Goal: Find specific page/section: Find specific page/section

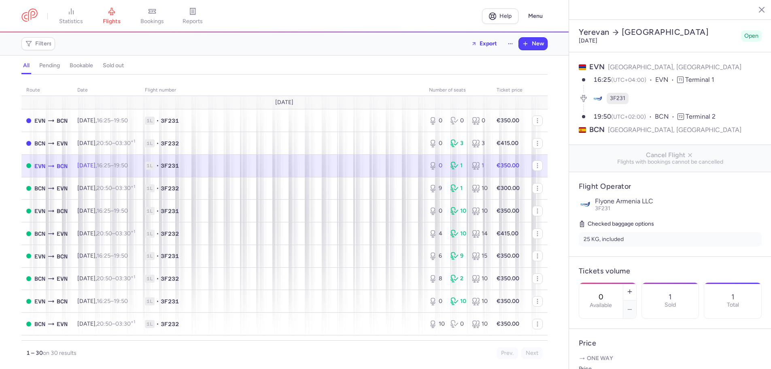
select select "days"
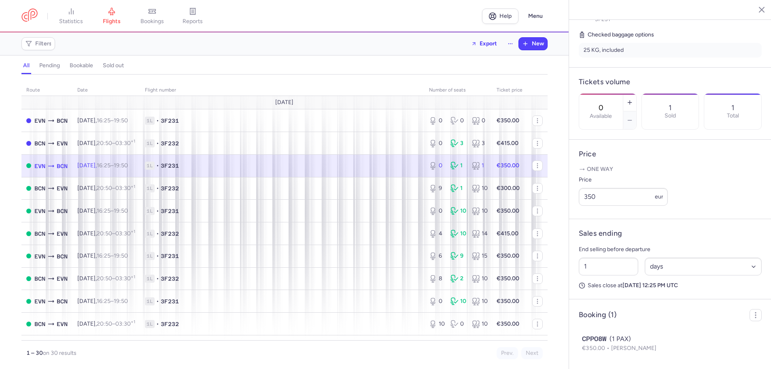
click at [111, 166] on time "16:25" at bounding box center [104, 165] width 14 height 7
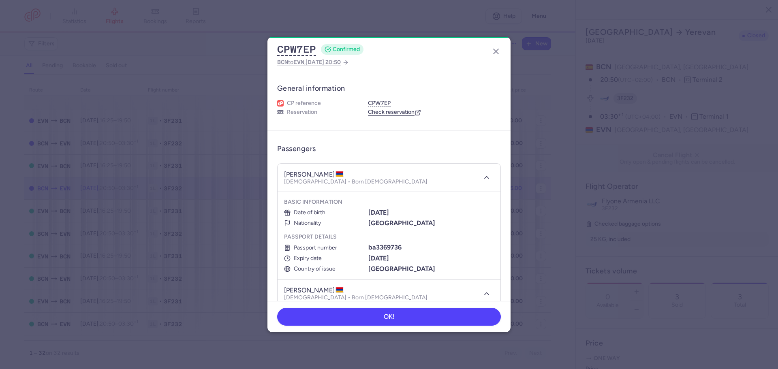
select select "days"
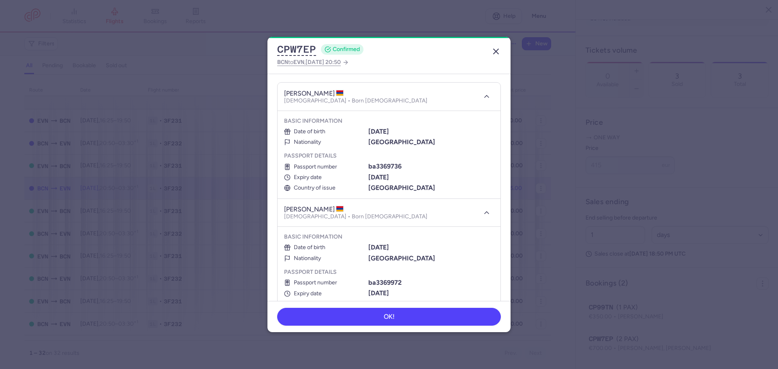
click at [496, 55] on icon "button" at bounding box center [496, 52] width 10 height 10
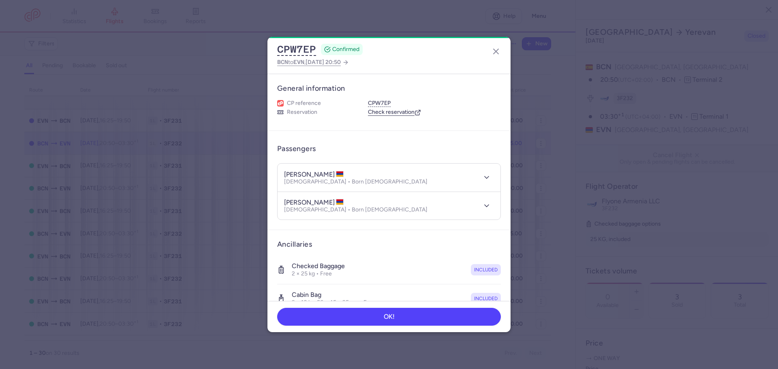
select select "days"
click at [495, 51] on line "button" at bounding box center [495, 51] width 5 height 5
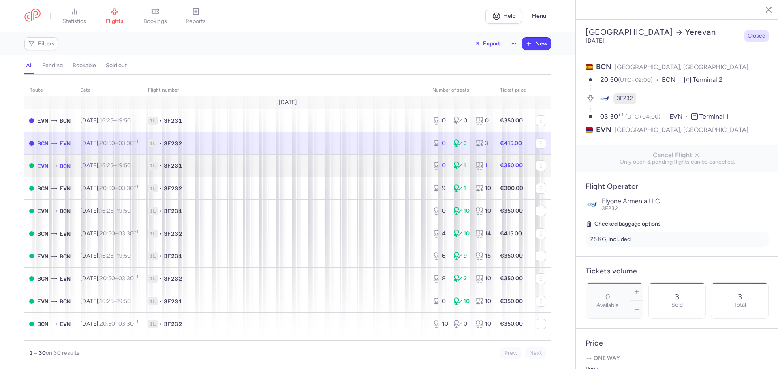
click at [97, 166] on span "Wed, 13 Aug, 16:25 – 19:50 +0" at bounding box center [105, 165] width 51 height 7
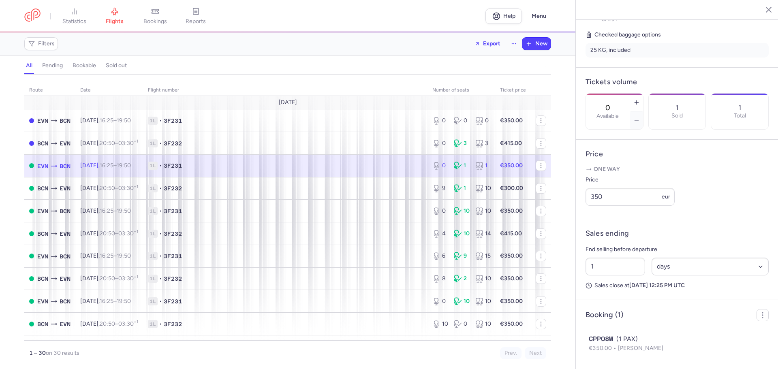
scroll to position [211, 0]
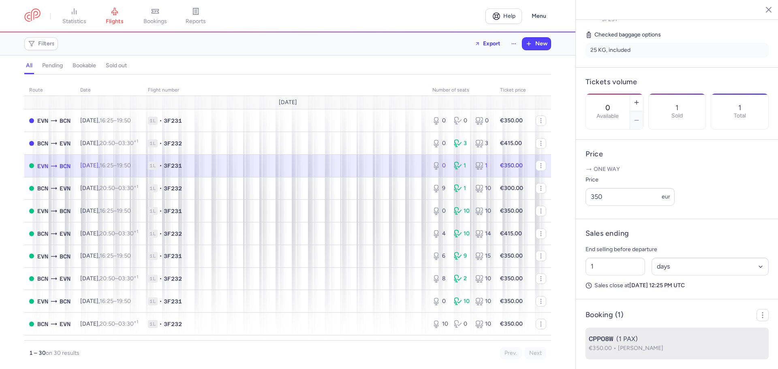
click at [657, 343] on div "CPPO8W (1 PAX)" at bounding box center [676, 339] width 177 height 10
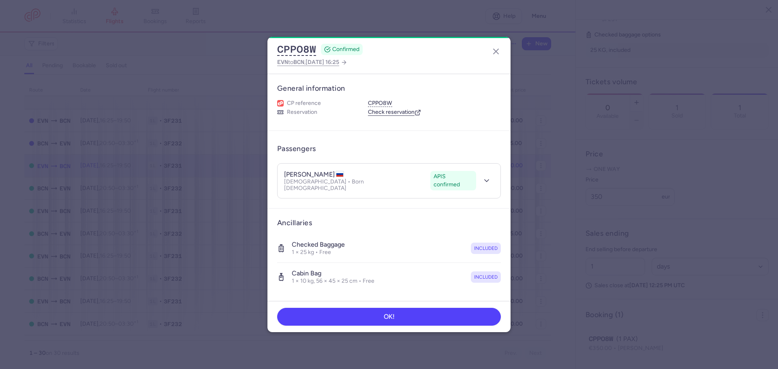
drag, startPoint x: 306, startPoint y: 174, endPoint x: 339, endPoint y: 175, distance: 33.6
click at [339, 175] on h4 "arman OVAKIMIAN" at bounding box center [314, 174] width 60 height 8
copy h4 "OVAKIMIAN"
drag, startPoint x: 284, startPoint y: 175, endPoint x: 303, endPoint y: 177, distance: 19.1
click at [303, 177] on h4 "arman OVAKIMIAN" at bounding box center [314, 174] width 60 height 8
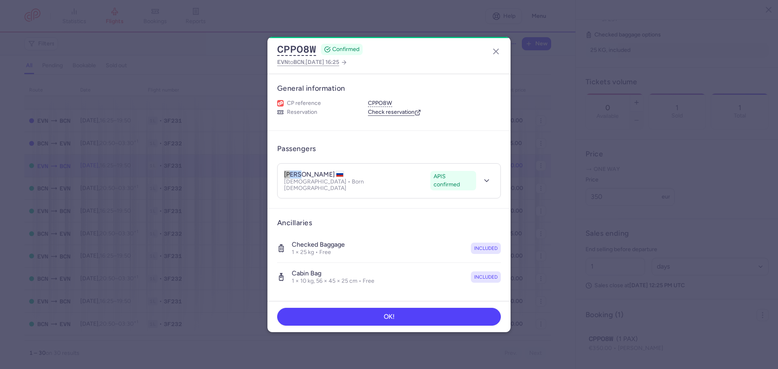
copy h4 "arman"
drag, startPoint x: 315, startPoint y: 181, endPoint x: 347, endPoint y: 182, distance: 32.0
click at [347, 182] on p "Male • Born 05/06/2001" at bounding box center [355, 185] width 143 height 13
copy p "05/06/2001"
click at [482, 179] on icon "button" at bounding box center [486, 181] width 8 height 8
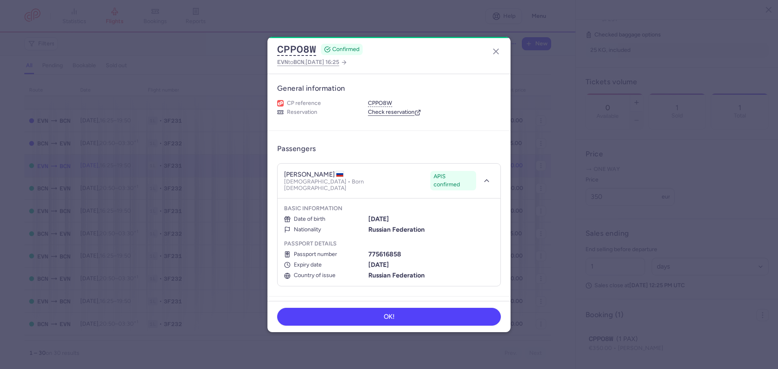
click at [374, 250] on b "775616858" at bounding box center [384, 254] width 33 height 8
copy b "775616858"
click at [370, 261] on b "18/02/2035" at bounding box center [378, 265] width 21 height 8
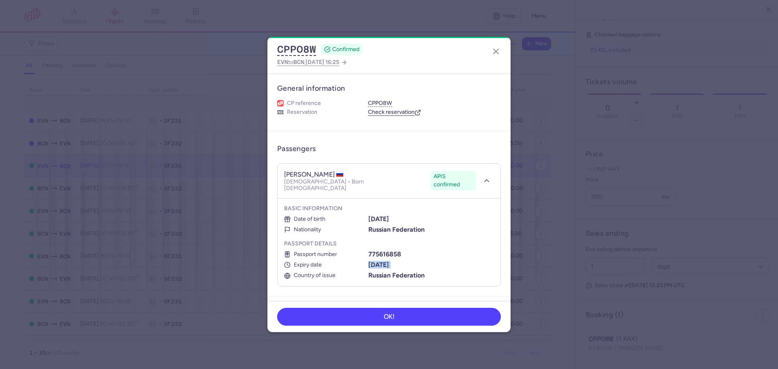
click at [370, 261] on b "18/02/2035" at bounding box center [378, 265] width 21 height 8
copy ul "18/02/2035"
drag, startPoint x: 284, startPoint y: 175, endPoint x: 339, endPoint y: 172, distance: 54.7
click at [339, 172] on h4 "arman OVAKIMIAN" at bounding box center [314, 174] width 60 height 8
copy h4 "arman OVAKIMIAN"
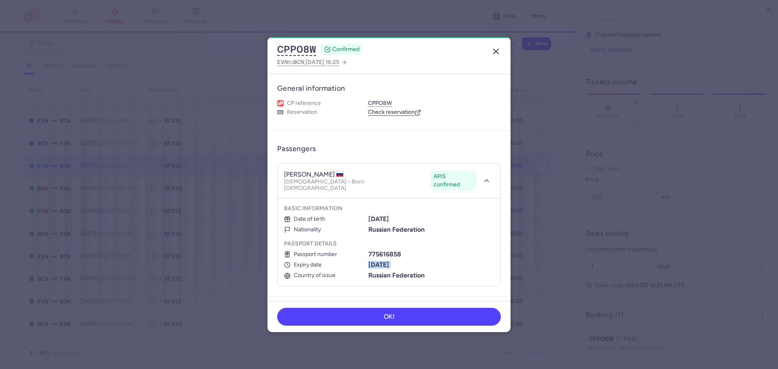
click at [495, 50] on icon "button" at bounding box center [496, 52] width 10 height 10
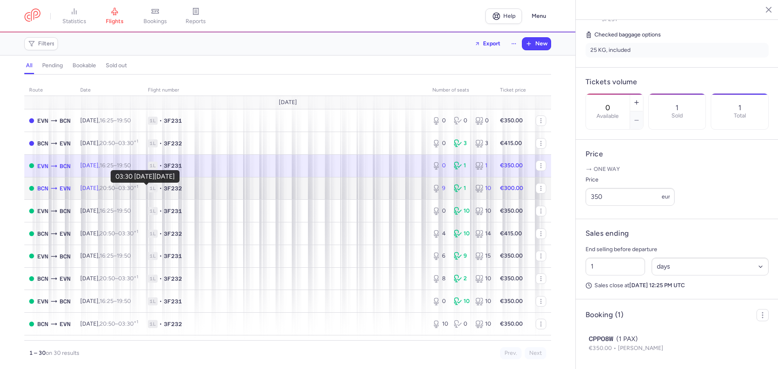
click at [138, 185] on time "03:30 +1" at bounding box center [128, 188] width 20 height 7
type input "9"
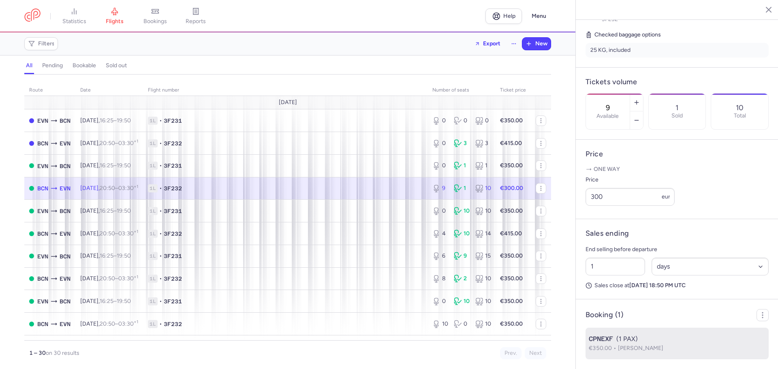
click at [644, 343] on div "CPNEXF (1 PAX)" at bounding box center [676, 339] width 177 height 10
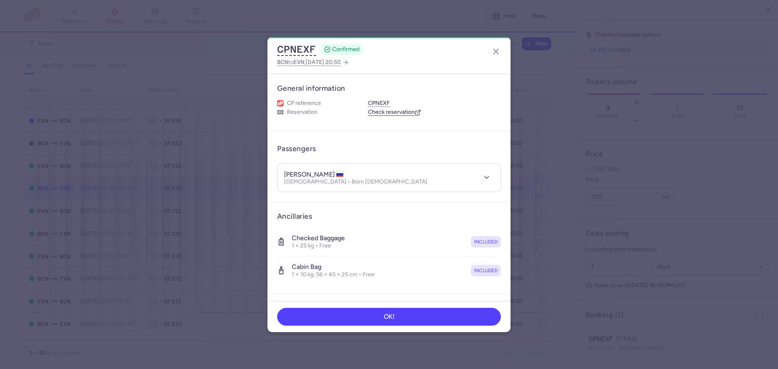
drag, startPoint x: 302, startPoint y: 172, endPoint x: 335, endPoint y: 176, distance: 33.1
click at [335, 176] on h4 "garik OGANISIAN" at bounding box center [314, 174] width 60 height 8
copy h4 "OGANISIAN"
drag, startPoint x: 283, startPoint y: 173, endPoint x: 298, endPoint y: 175, distance: 15.1
click at [298, 175] on header "garik OGANISIAN Male • Born 24/07/1992" at bounding box center [388, 178] width 223 height 28
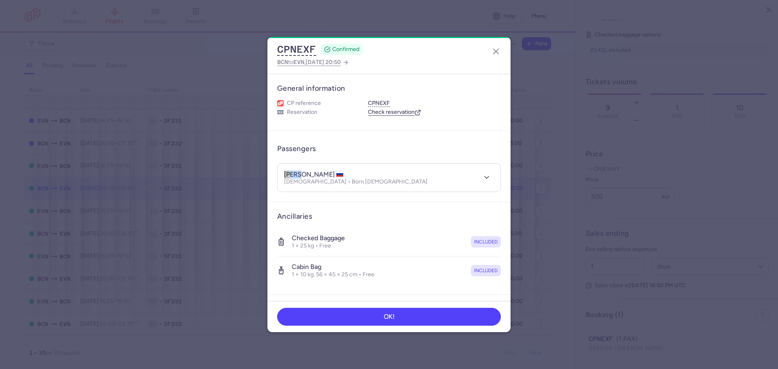
copy h4 "garik"
drag, startPoint x: 315, startPoint y: 181, endPoint x: 343, endPoint y: 180, distance: 27.6
click at [343, 180] on p "Male • Born 24/07/1992" at bounding box center [355, 182] width 143 height 6
copy p "24/07/1992"
click at [483, 175] on icon "button" at bounding box center [486, 177] width 8 height 8
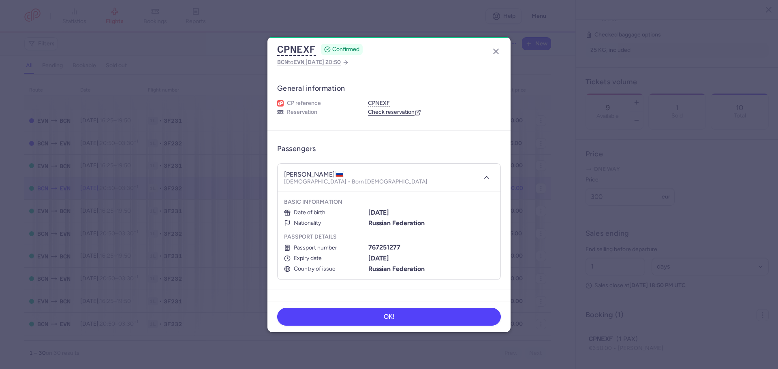
click at [376, 247] on b "767251277" at bounding box center [384, 247] width 32 height 8
copy b "767251277"
click at [384, 259] on b "11/04/2032" at bounding box center [378, 258] width 21 height 8
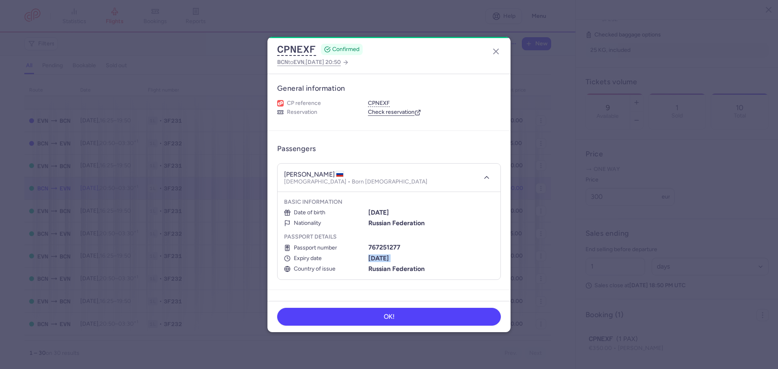
click at [384, 259] on b "11/04/2032" at bounding box center [378, 258] width 21 height 8
drag, startPoint x: 283, startPoint y: 174, endPoint x: 336, endPoint y: 174, distance: 52.2
click at [336, 174] on header "garik OGANISIAN Male • Born 24/07/1992" at bounding box center [388, 178] width 223 height 28
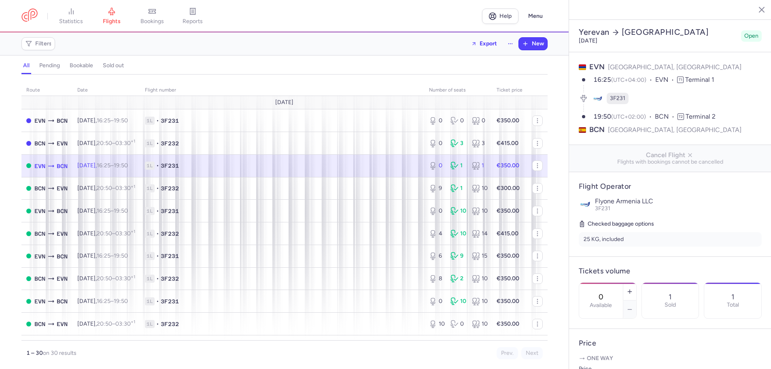
select select "days"
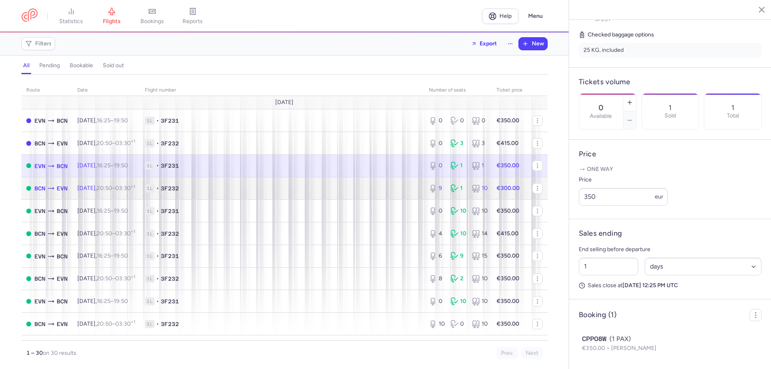
click at [140, 184] on td "Wed, 13 Aug, 20:50 – 03:30 +1" at bounding box center [106, 188] width 68 height 23
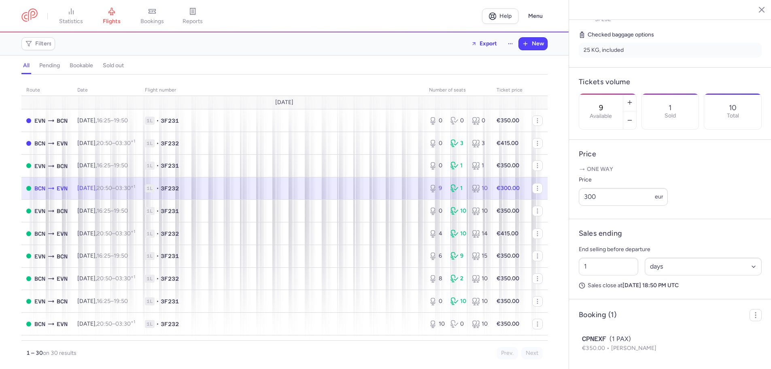
scroll to position [40, 0]
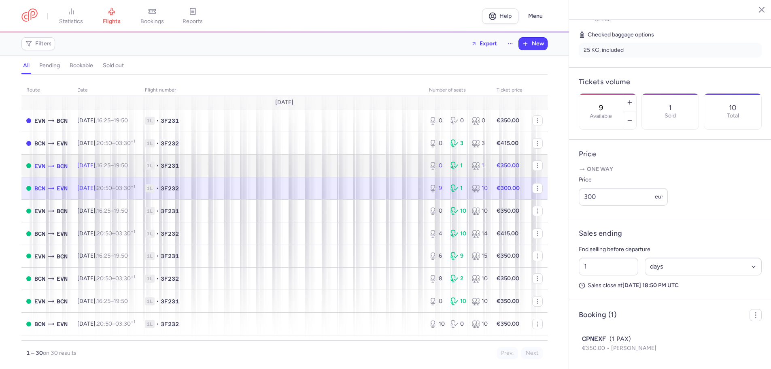
click at [123, 162] on td "Wed, 13 Aug, 16:25 – 19:50 +0" at bounding box center [106, 165] width 68 height 23
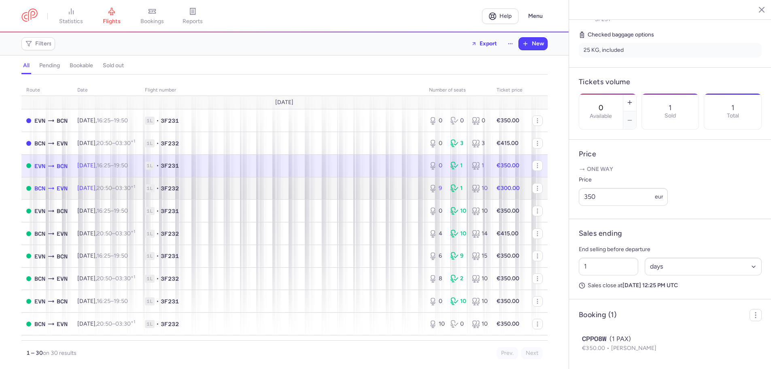
click at [100, 185] on span "Wed, 13 Aug, 20:50 – 03:30 +1" at bounding box center [106, 188] width 58 height 7
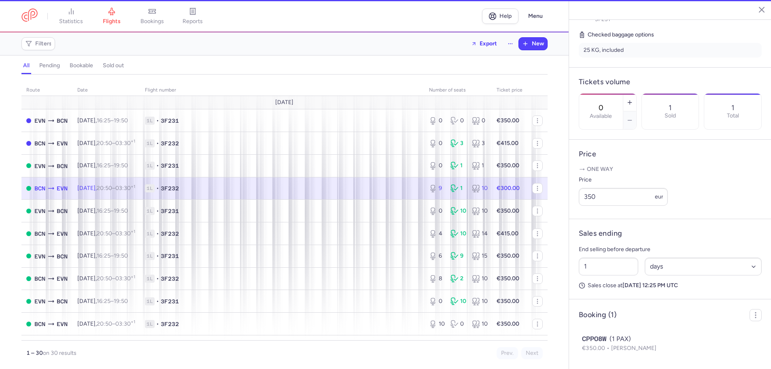
type input "9"
